Goal: Navigation & Orientation: Find specific page/section

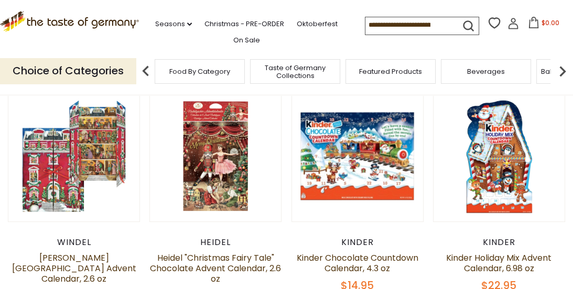
scroll to position [105, 0]
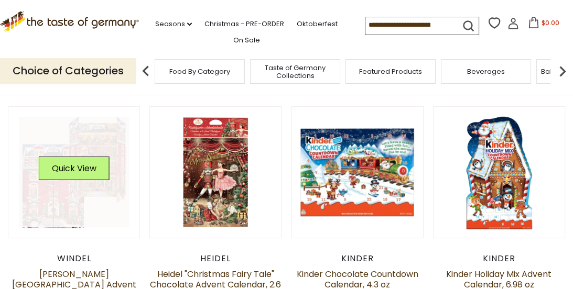
click at [93, 143] on link at bounding box center [74, 172] width 110 height 110
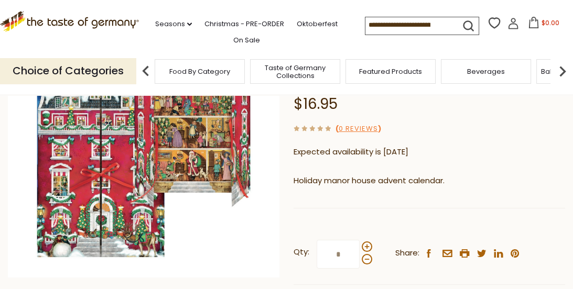
scroll to position [210, 0]
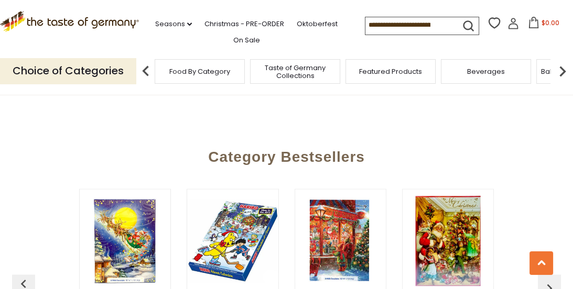
scroll to position [2098, 0]
